Goal: Task Accomplishment & Management: Manage account settings

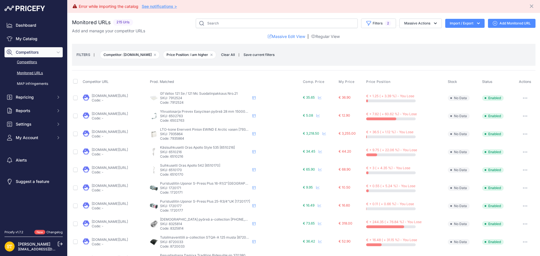
click at [31, 63] on link "Competitors" at bounding box center [34, 62] width 58 height 10
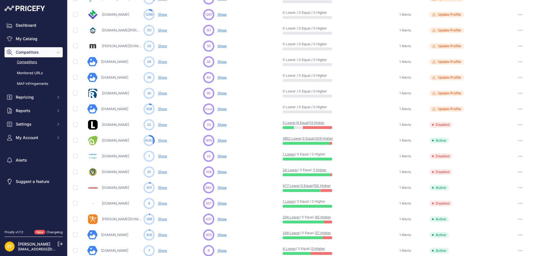
scroll to position [169, 0]
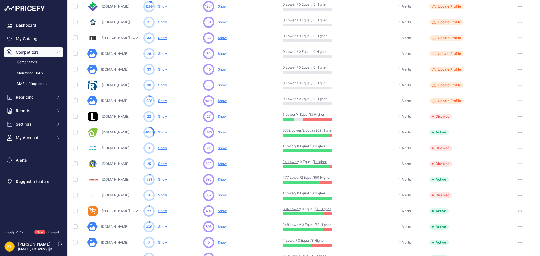
click at [308, 131] on link "2 Equal" at bounding box center [309, 130] width 12 height 4
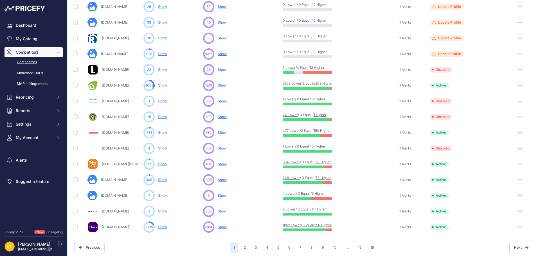
scroll to position [218, 0]
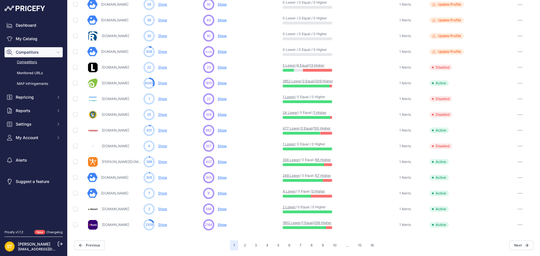
click at [330, 81] on link "209 Higher" at bounding box center [324, 81] width 18 height 4
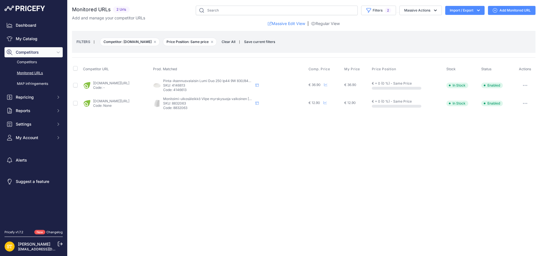
click at [204, 86] on p "SKU: 4146613" at bounding box center [208, 85] width 90 height 5
copy p "4146613"
click at [129, 84] on link "karelianstore.fi/products/pinta-asennusvalaisin-airam-lumi-duo-250-ip44-9w?prir…" at bounding box center [111, 83] width 36 height 4
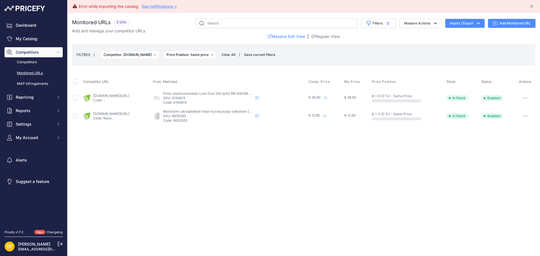
click at [206, 115] on p "SKU: 8832063" at bounding box center [208, 116] width 90 height 5
copy p "8832063"
click at [129, 114] on link "karelianstore.fi/products/myrskysuoja-vilpe-wive-150x150-valkoinen?_pos=1&_psq=…" at bounding box center [111, 114] width 36 height 4
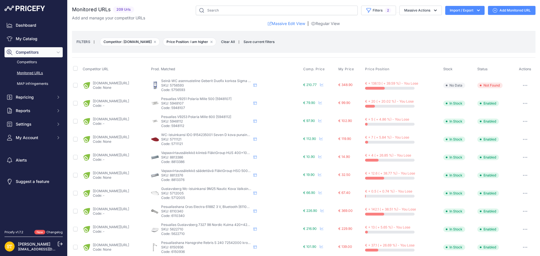
click at [201, 103] on p "SKU: 5948107" at bounding box center [206, 103] width 90 height 5
copy p "5948107"
click at [126, 100] on link "karelianstore.fi/products/pesuallas-polaria-mille-500?variant=46936344985946&co…" at bounding box center [111, 101] width 36 height 4
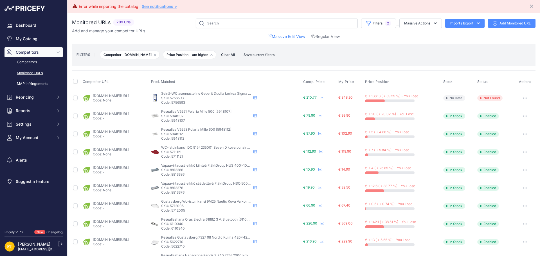
click at [200, 133] on p "SKU: 5948112" at bounding box center [206, 134] width 90 height 5
copy p "5948112"
click at [129, 132] on link "karelianstore.fi/products/pesuallas-polaria-mille-600?variant=46936344953178&co…" at bounding box center [111, 132] width 36 height 4
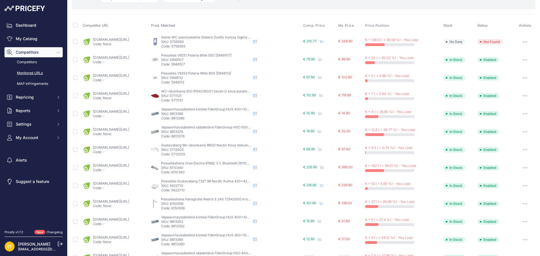
scroll to position [141, 0]
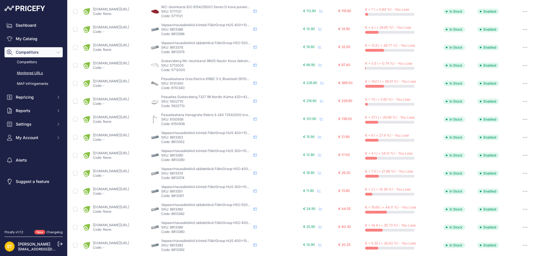
click at [198, 119] on p "SKU: 6150936" at bounding box center [206, 119] width 90 height 5
copy p "6150936"
click at [120, 119] on link "karelianstore.fi/products/pesuallashana-hansgrohe-rebris-s-80-72540000?variant=…" at bounding box center [111, 117] width 36 height 4
click at [522, 118] on button "button" at bounding box center [525, 120] width 11 height 8
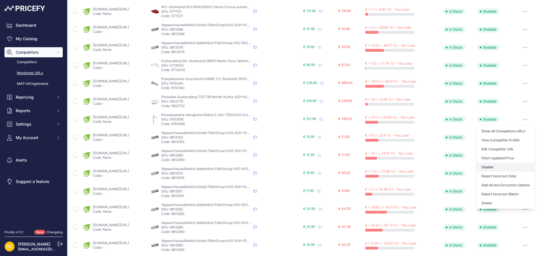
click at [485, 166] on button "Disable" at bounding box center [505, 167] width 57 height 9
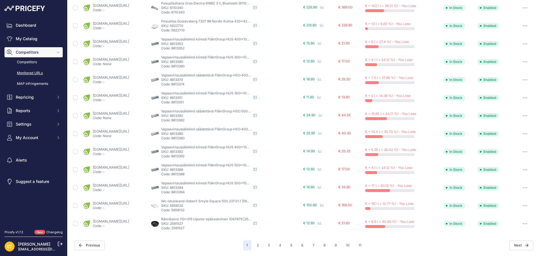
scroll to position [216, 0]
click at [201, 223] on p "SKU: 2581527" at bounding box center [206, 224] width 90 height 5
drag, startPoint x: 201, startPoint y: 223, endPoint x: 175, endPoint y: 207, distance: 30.1
click at [159, 207] on img at bounding box center [155, 206] width 8 height 8
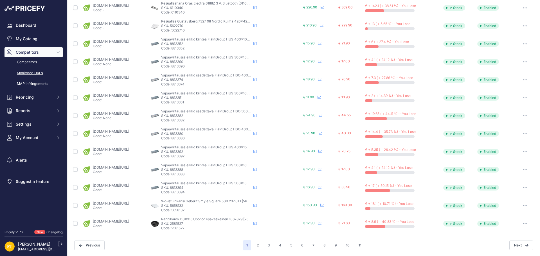
click at [197, 206] on p "SKU: 5658132" at bounding box center [206, 206] width 90 height 5
copy p "5658132"
click at [129, 203] on link "karelianstore.fi/products/wc-istuinkansi-geberit-smyle-square?variant=470773660…" at bounding box center [111, 203] width 36 height 4
click at [527, 206] on icon "button" at bounding box center [527, 206] width 1 height 1
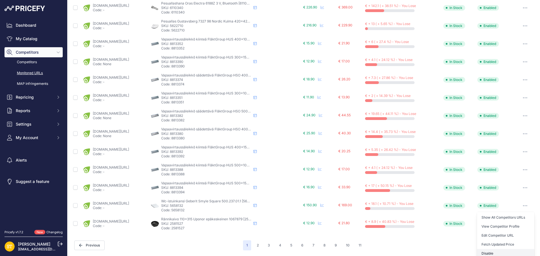
click at [494, 251] on button "Disable" at bounding box center [505, 253] width 57 height 9
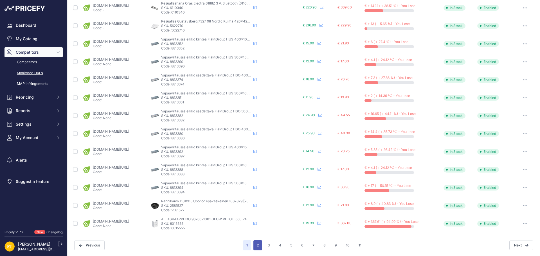
click at [255, 246] on button "2" at bounding box center [257, 246] width 9 height 10
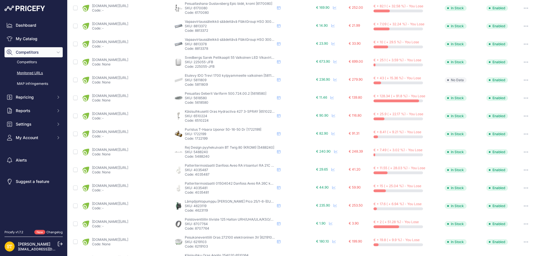
scroll to position [84, 0]
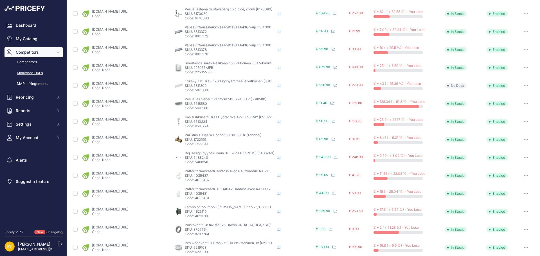
click at [202, 103] on p "SKU: 5618580" at bounding box center [230, 104] width 90 height 5
copy p "5618580"
click at [128, 102] on link "karelianstore.fi/products/pesuallas-geberit-variform-keratect-600x480x178-mm?pr…" at bounding box center [110, 101] width 36 height 4
click at [521, 105] on button "button" at bounding box center [526, 104] width 11 height 8
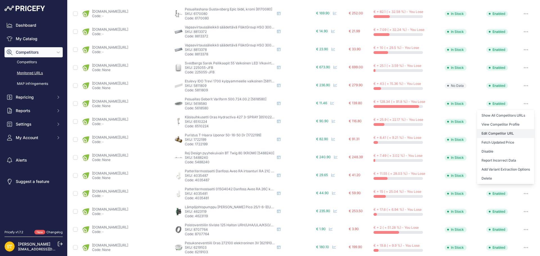
click at [496, 133] on link "Edit Competitor URL" at bounding box center [505, 133] width 57 height 9
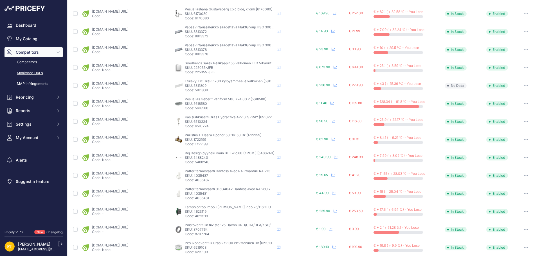
click at [198, 139] on p "SKU: 1722199" at bounding box center [230, 140] width 90 height 5
copy p "1722199"
click at [128, 136] on link "karelianstore.fi/products/t-haaraliitin-uponor-kompo-40x16x40-dr?variant=473985…" at bounding box center [110, 137] width 36 height 4
click at [522, 139] on button "button" at bounding box center [526, 140] width 11 height 8
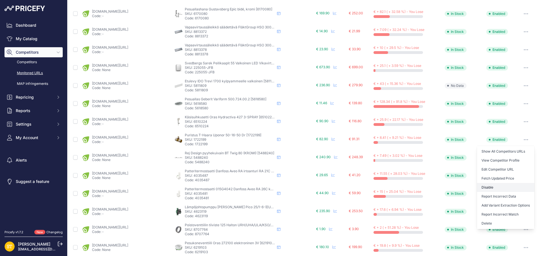
click at [484, 186] on button "Disable" at bounding box center [505, 187] width 57 height 9
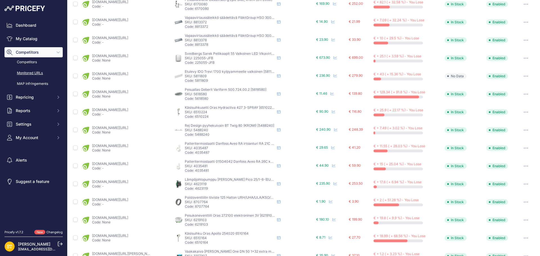
scroll to position [169, 0]
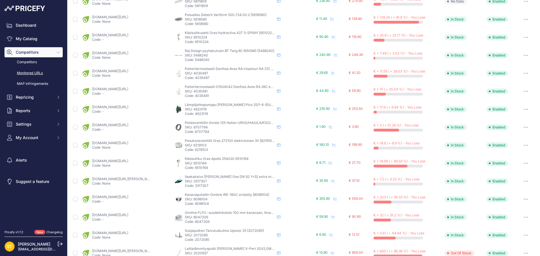
click at [196, 108] on p "SKU: 4623119" at bounding box center [230, 109] width 90 height 5
copy p "4623119"
click at [128, 108] on link "karelianstore.fi/products/lampojohtopumppu-wilo-yonos-pico-25-1-6-eu180?prirule…" at bounding box center [110, 107] width 36 height 4
click at [524, 109] on icon "button" at bounding box center [524, 109] width 1 height 1
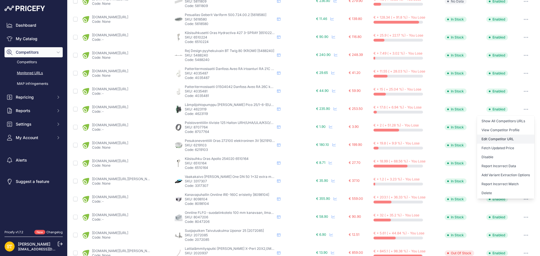
click at [486, 139] on link "Edit Competitor URL" at bounding box center [505, 139] width 57 height 9
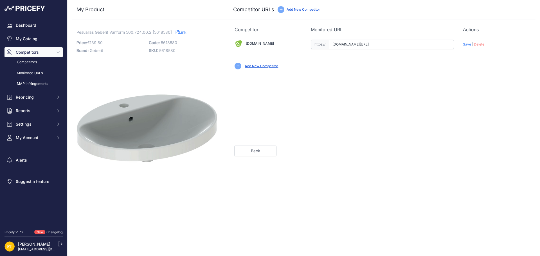
click at [364, 45] on input "[DOMAIN_NAME][URL]" at bounding box center [391, 45] width 125 height 10
paste input "https://"
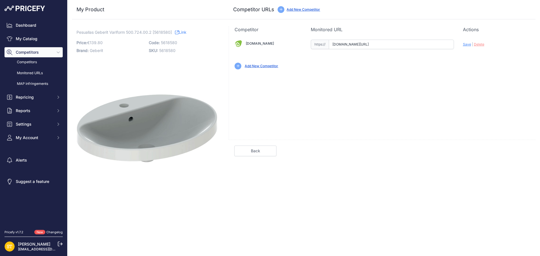
click at [465, 46] on span "Save" at bounding box center [467, 44] width 8 height 4
type input "[URL][DOMAIN_NAME]"
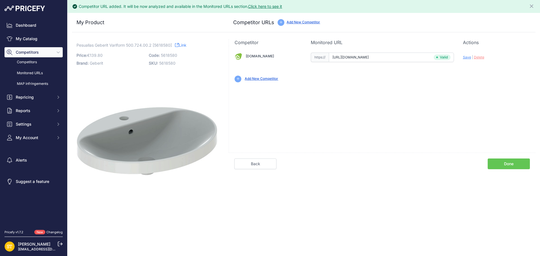
click at [512, 163] on link "Done" at bounding box center [509, 164] width 42 height 11
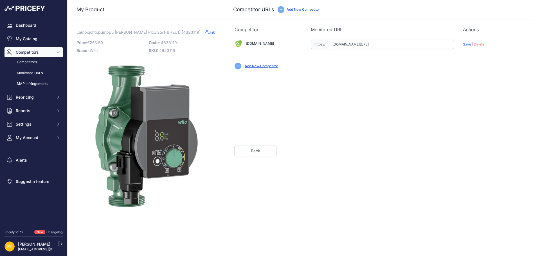
click at [385, 44] on input "[DOMAIN_NAME][URL]" at bounding box center [391, 45] width 125 height 10
paste input "https://"
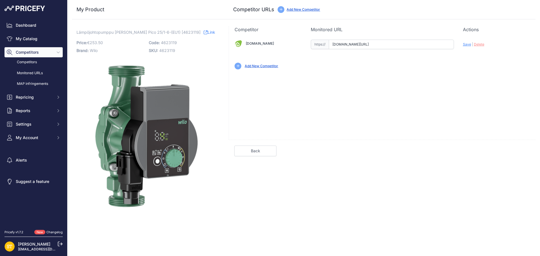
click at [465, 44] on span "Save" at bounding box center [467, 44] width 8 height 4
type input "[URL][DOMAIN_NAME]"
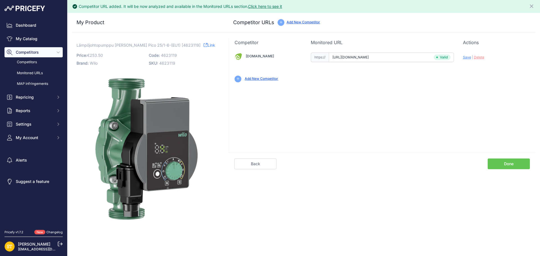
click at [512, 165] on link "Done" at bounding box center [509, 164] width 42 height 11
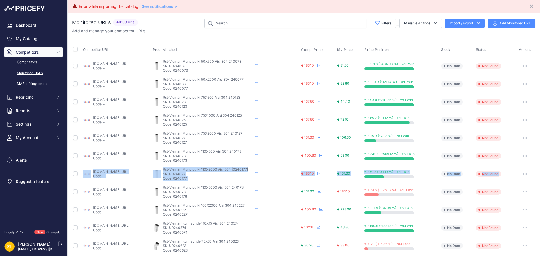
drag, startPoint x: 0, startPoint y: 0, endPoint x: 513, endPoint y: 165, distance: 538.8
click at [515, 165] on td "Show All Competitors URLs View Competitor Profile Edit Competitor URL Fetch Upd…" at bounding box center [525, 174] width 21 height 18
